Goal: Find contact information: Find contact information

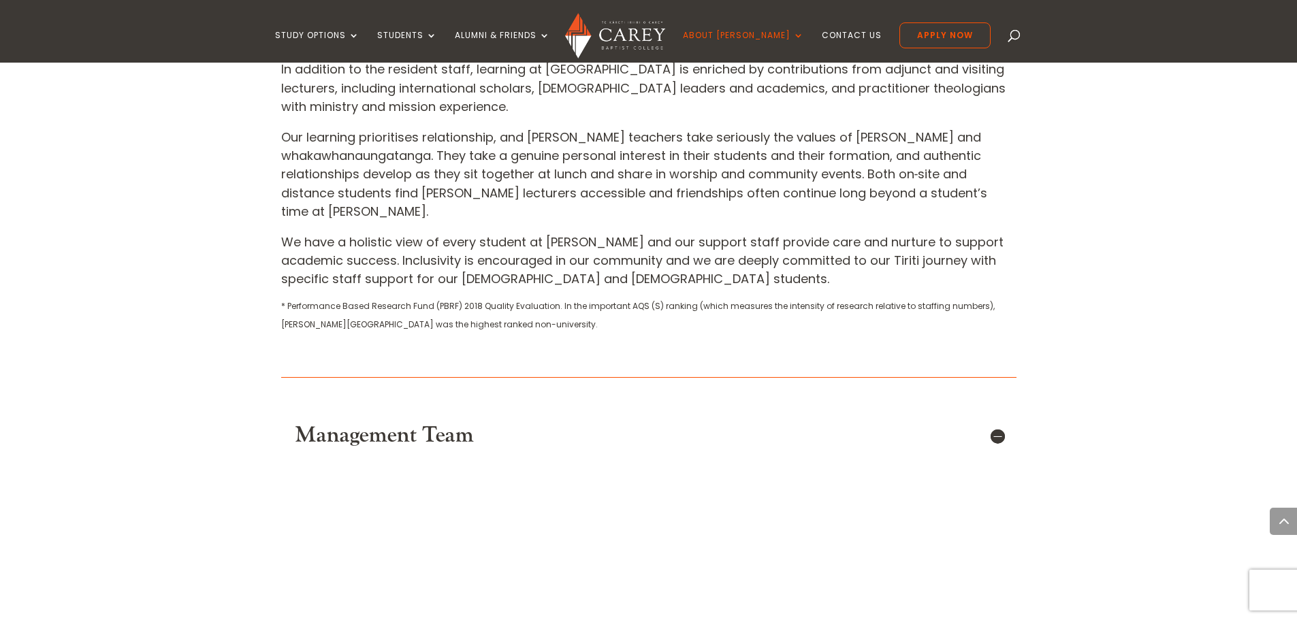
scroll to position [613, 0]
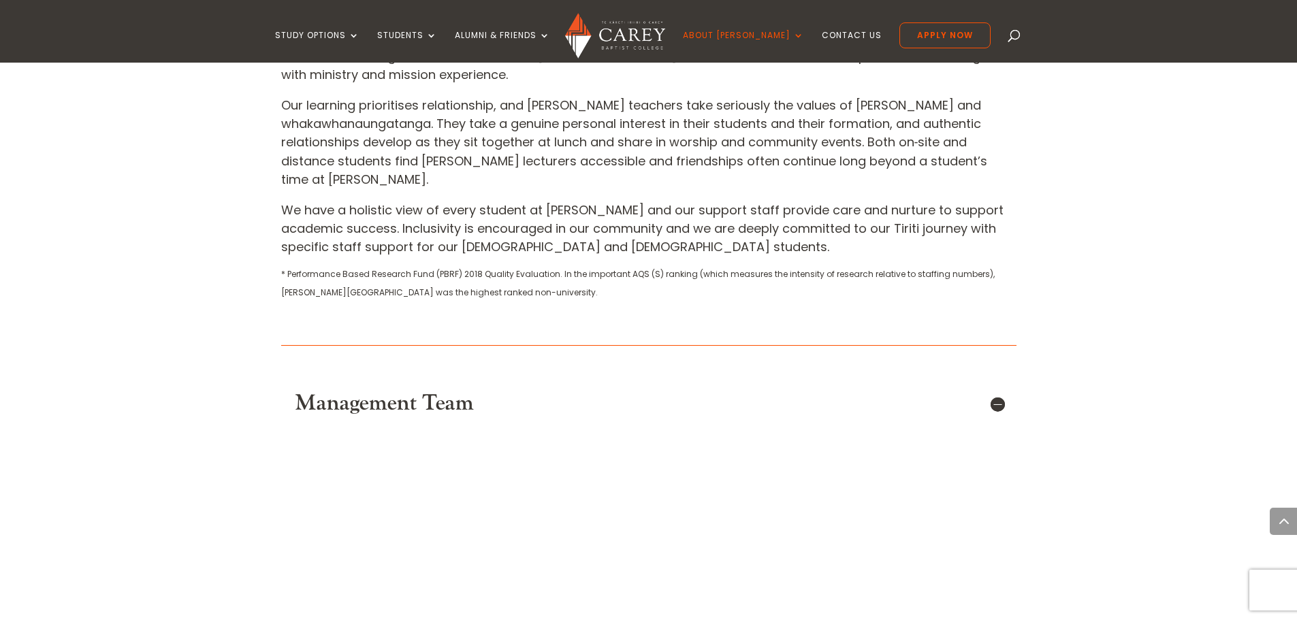
click at [997, 391] on h5 "Management Team" at bounding box center [649, 404] width 708 height 26
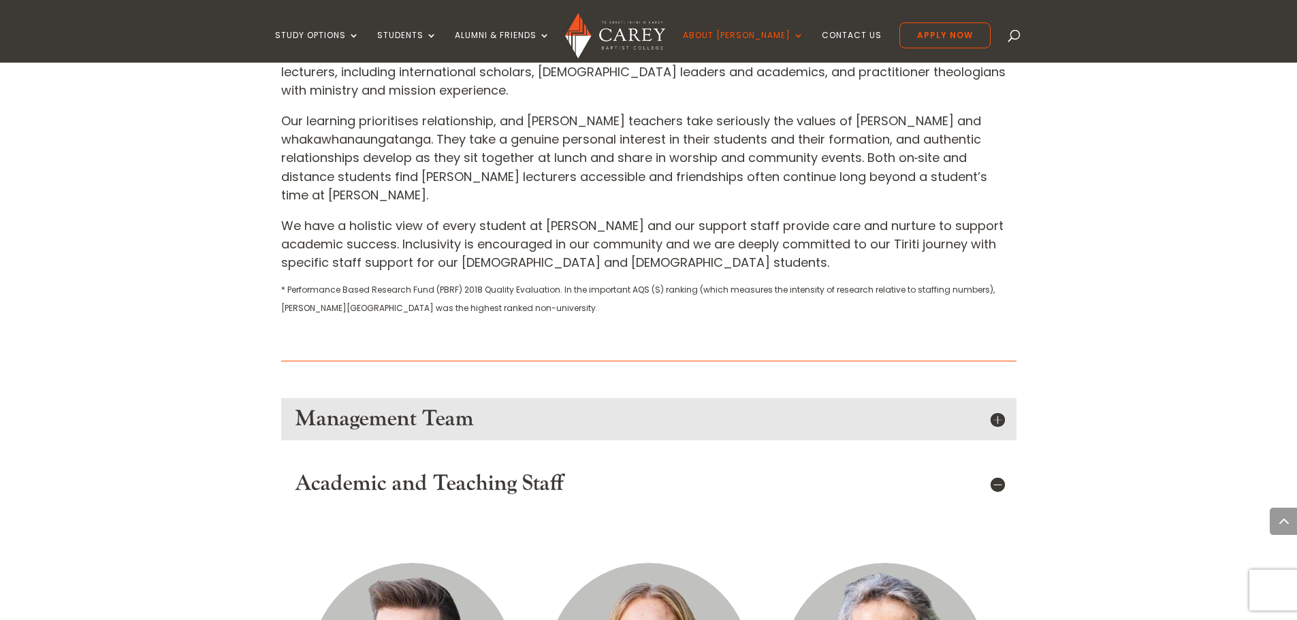
click at [999, 406] on h5 "Management Team" at bounding box center [649, 419] width 708 height 26
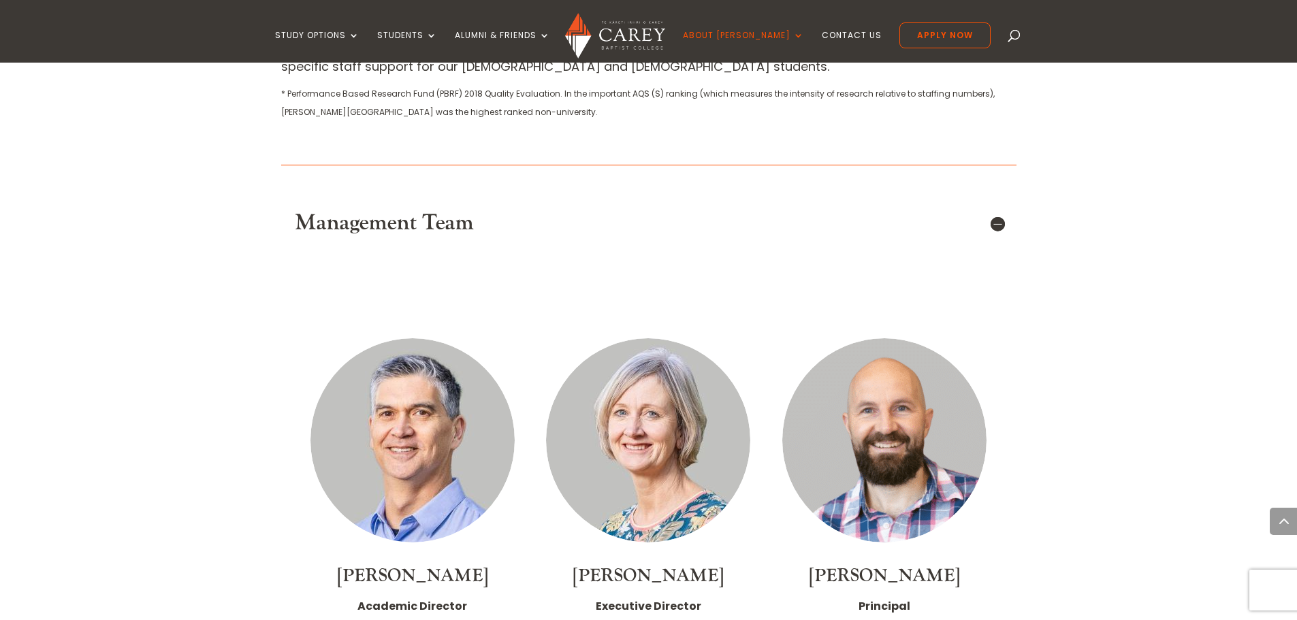
scroll to position [953, 0]
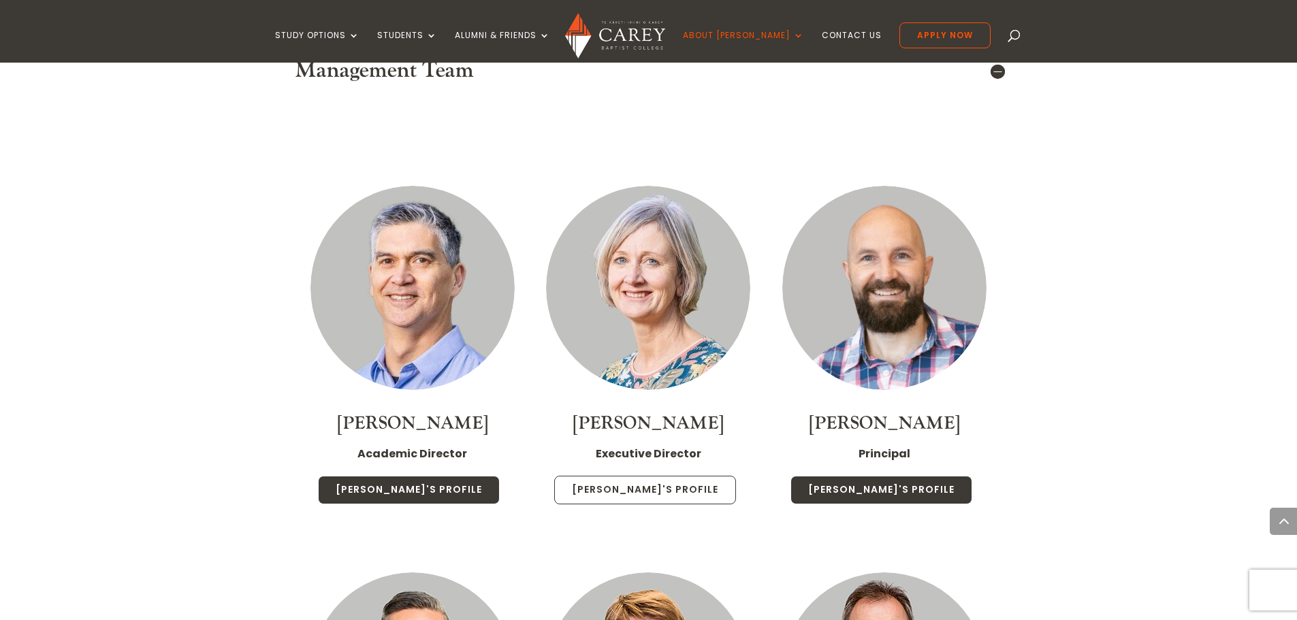
click at [645, 476] on link "Chris's Profile" at bounding box center [645, 490] width 182 height 29
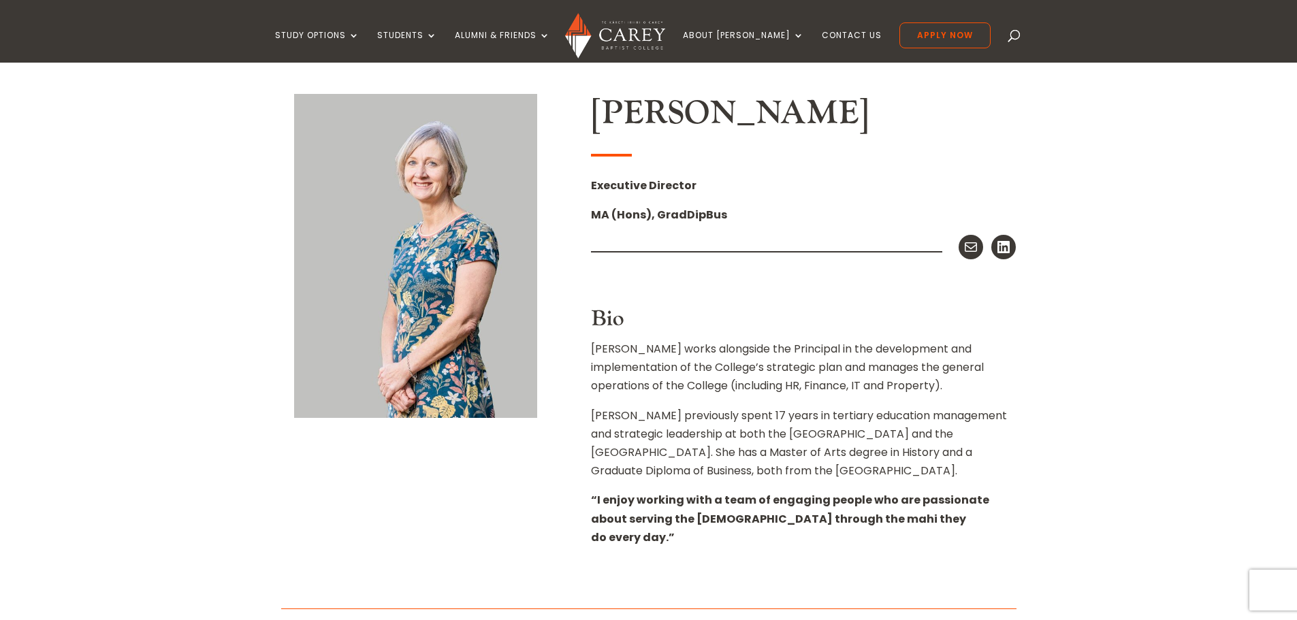
scroll to position [340, 0]
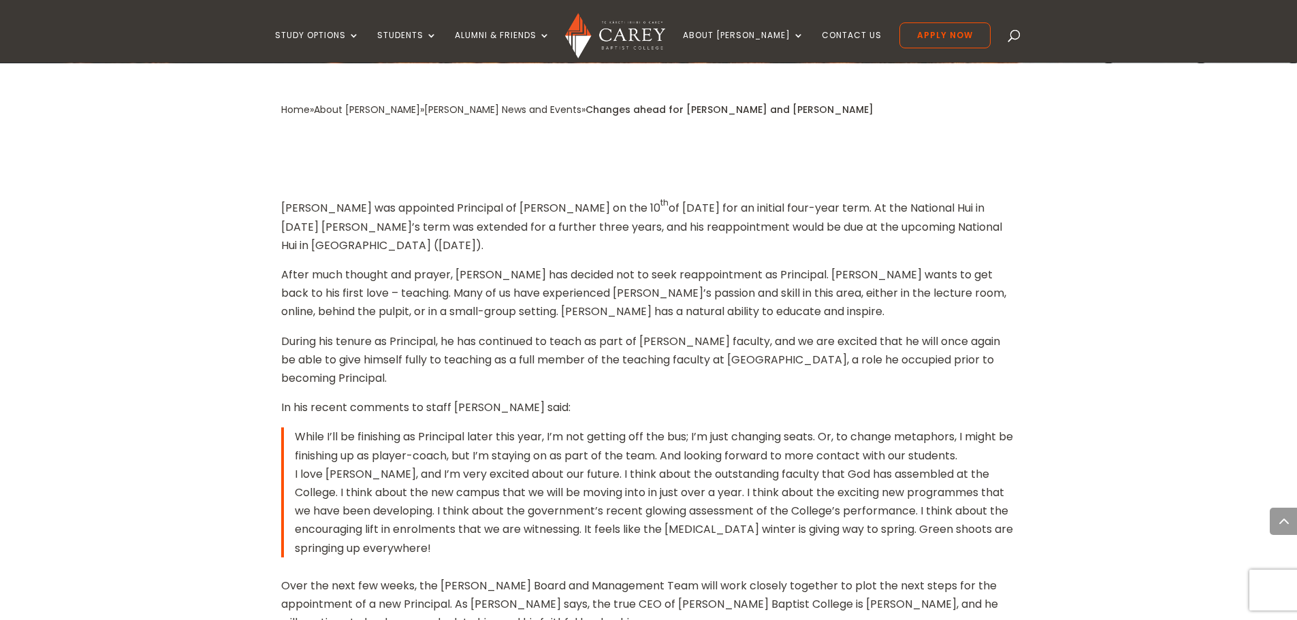
scroll to position [545, 0]
